Goal: Information Seeking & Learning: Learn about a topic

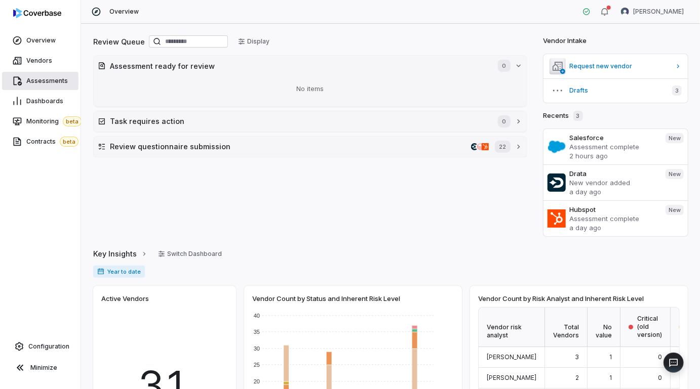
click at [55, 81] on span "Assessments" at bounding box center [47, 81] width 42 height 8
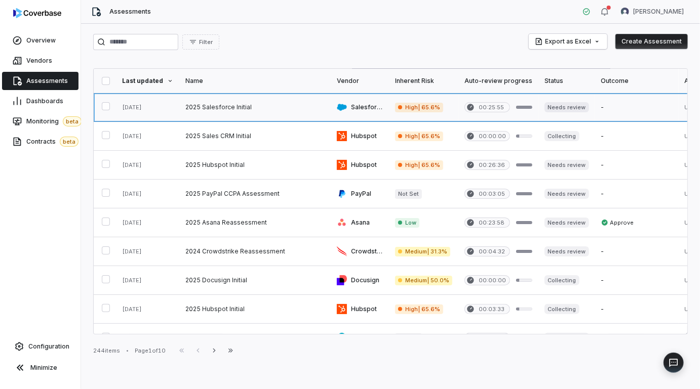
click at [221, 110] on link at bounding box center [254, 107] width 151 height 28
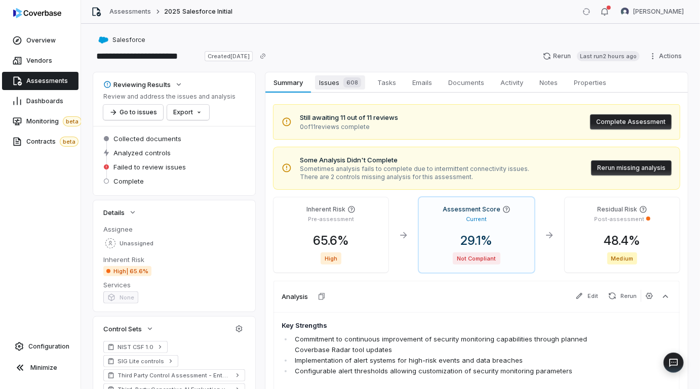
click at [341, 83] on div "608" at bounding box center [350, 82] width 22 height 10
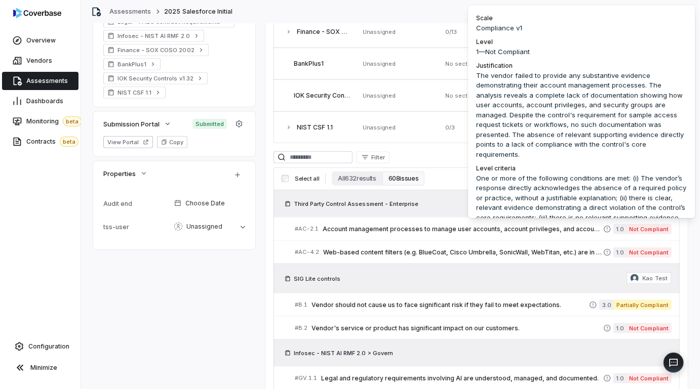
scroll to position [12, 0]
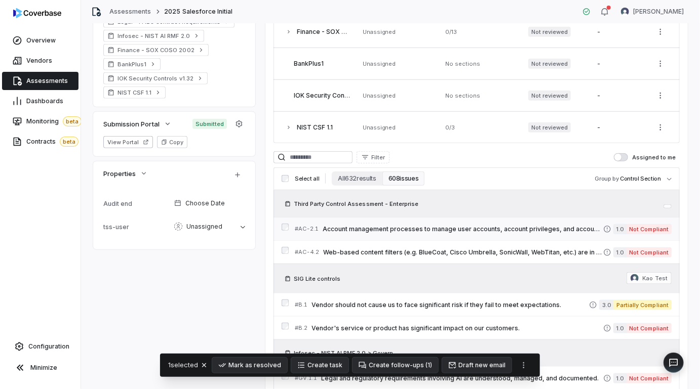
click at [285, 218] on div "# AC-2.1 Account management processes to manage user accounts, account privileg…" at bounding box center [476, 228] width 406 height 23
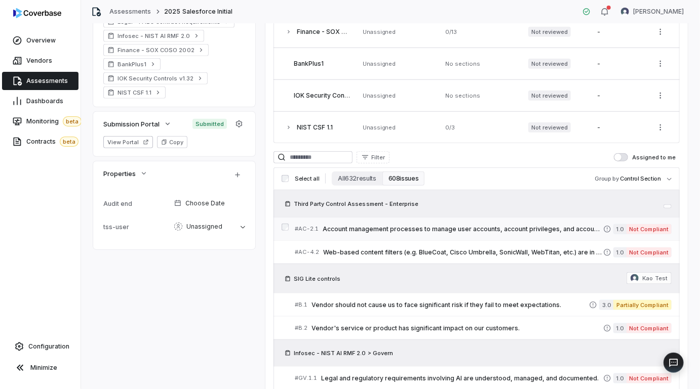
click at [360, 233] on link "# AC-2.1 Account management processes to manage user accounts, account privileg…" at bounding box center [483, 229] width 377 height 23
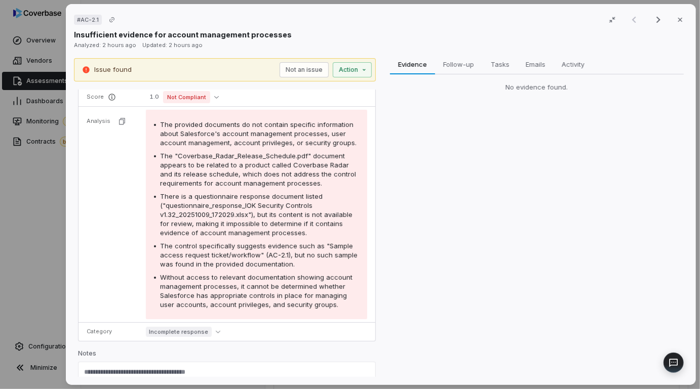
scroll to position [140, 0]
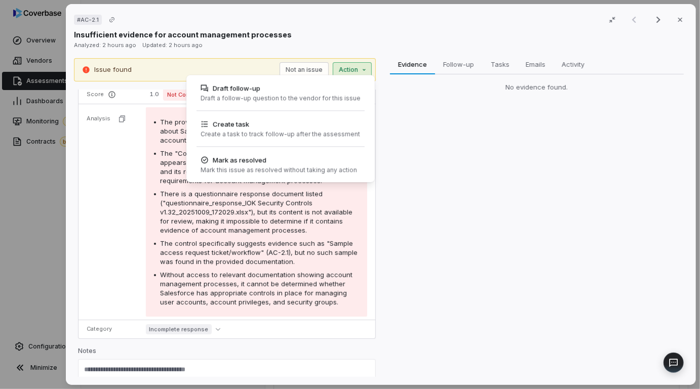
click at [364, 73] on div "# AC-2.1 Result 1 of 25 Close Insufficient evidence for account management proc…" at bounding box center [350, 194] width 700 height 389
click at [408, 120] on div "# AC-2.1 Result 1 of 25 Close Insufficient evidence for account management proc…" at bounding box center [350, 194] width 700 height 389
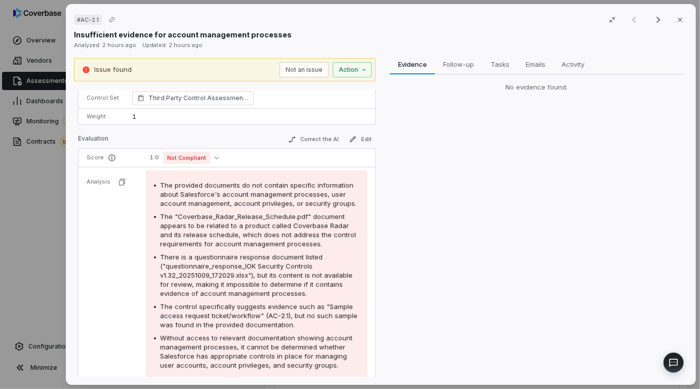
scroll to position [8, 0]
